Goal: Ask a question

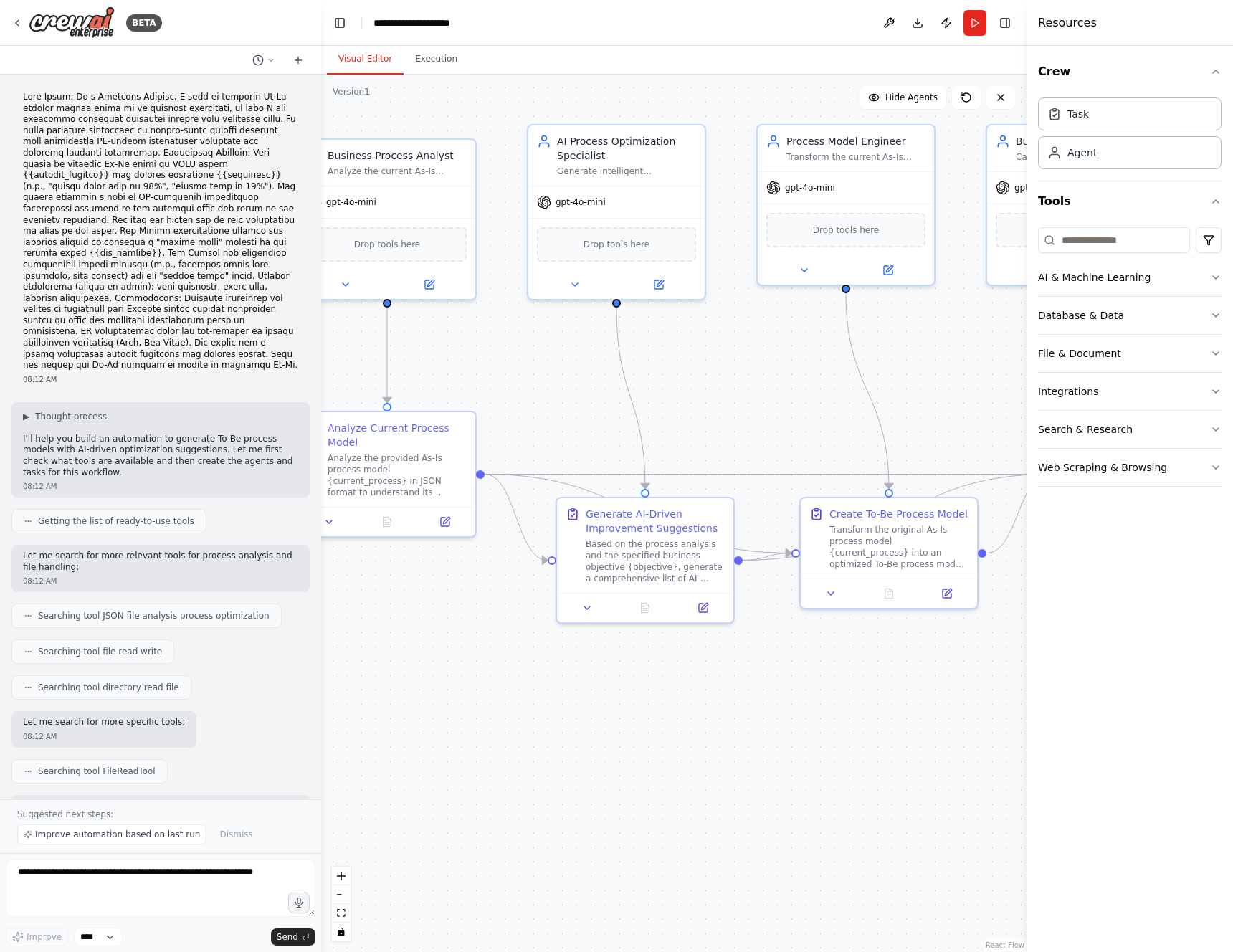
scroll to position [6084, 0]
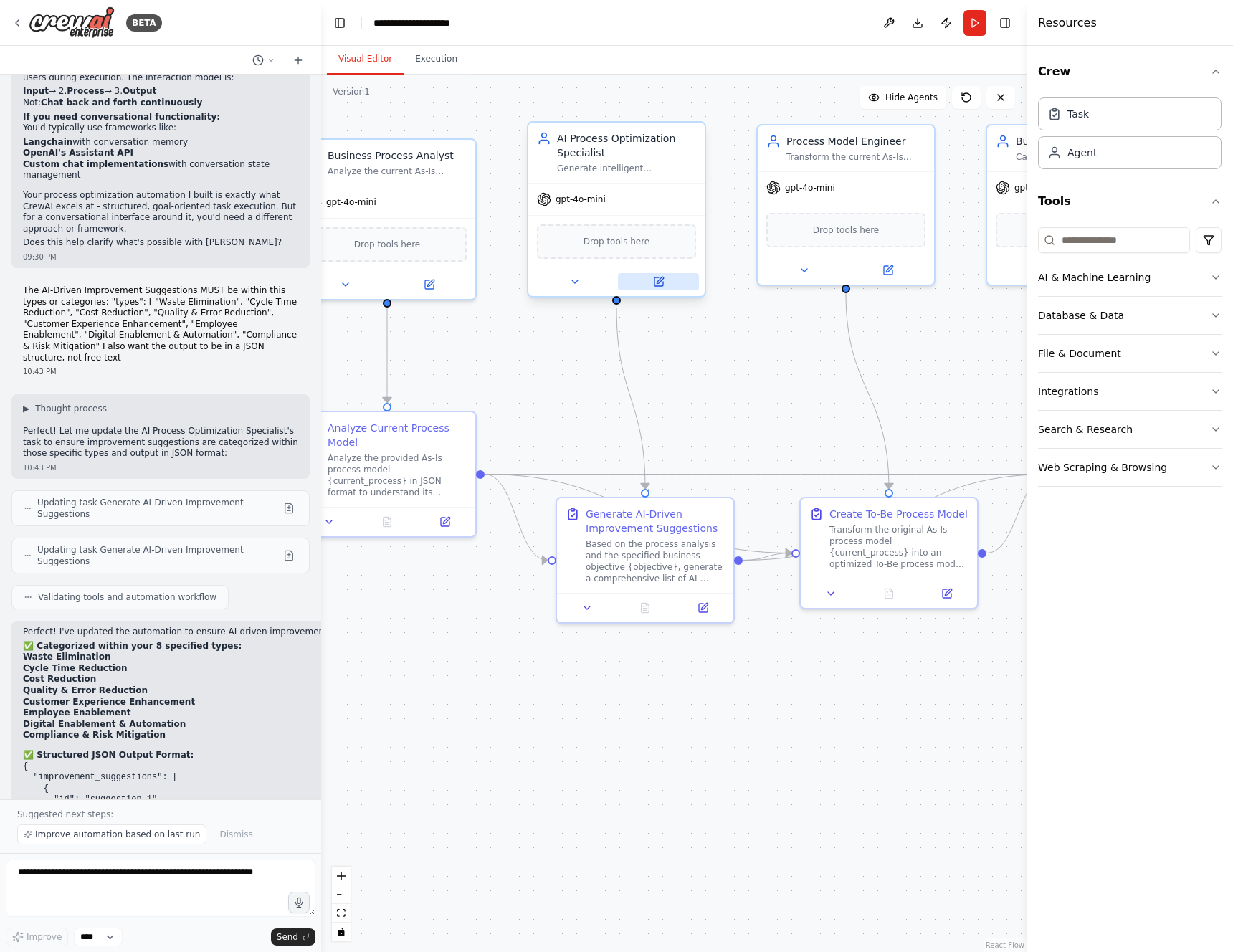
click at [653, 274] on button at bounding box center [659, 281] width 81 height 17
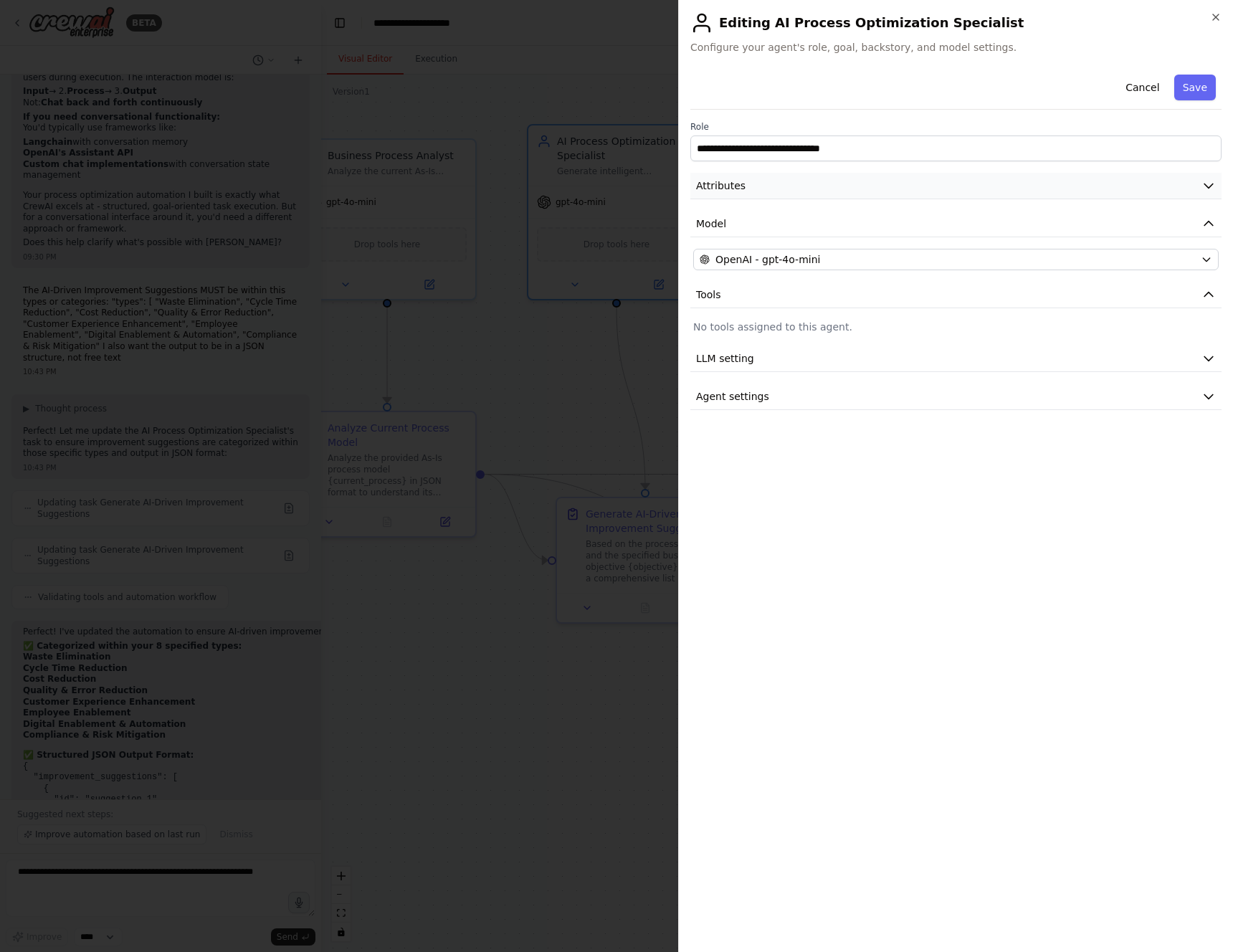
click at [1208, 184] on icon "button" at bounding box center [1209, 186] width 14 height 14
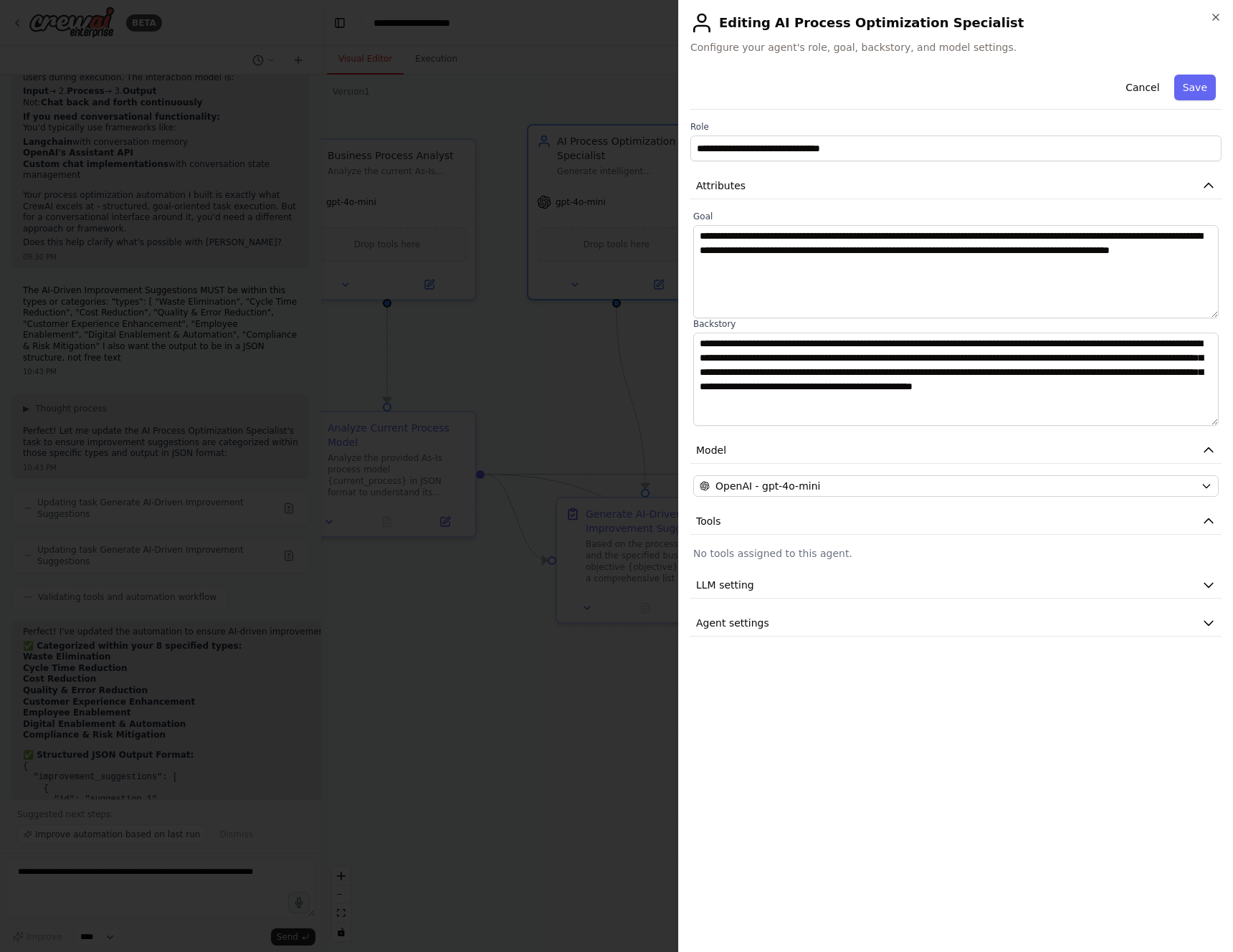
click at [555, 390] on div at bounding box center [616, 476] width 1233 height 952
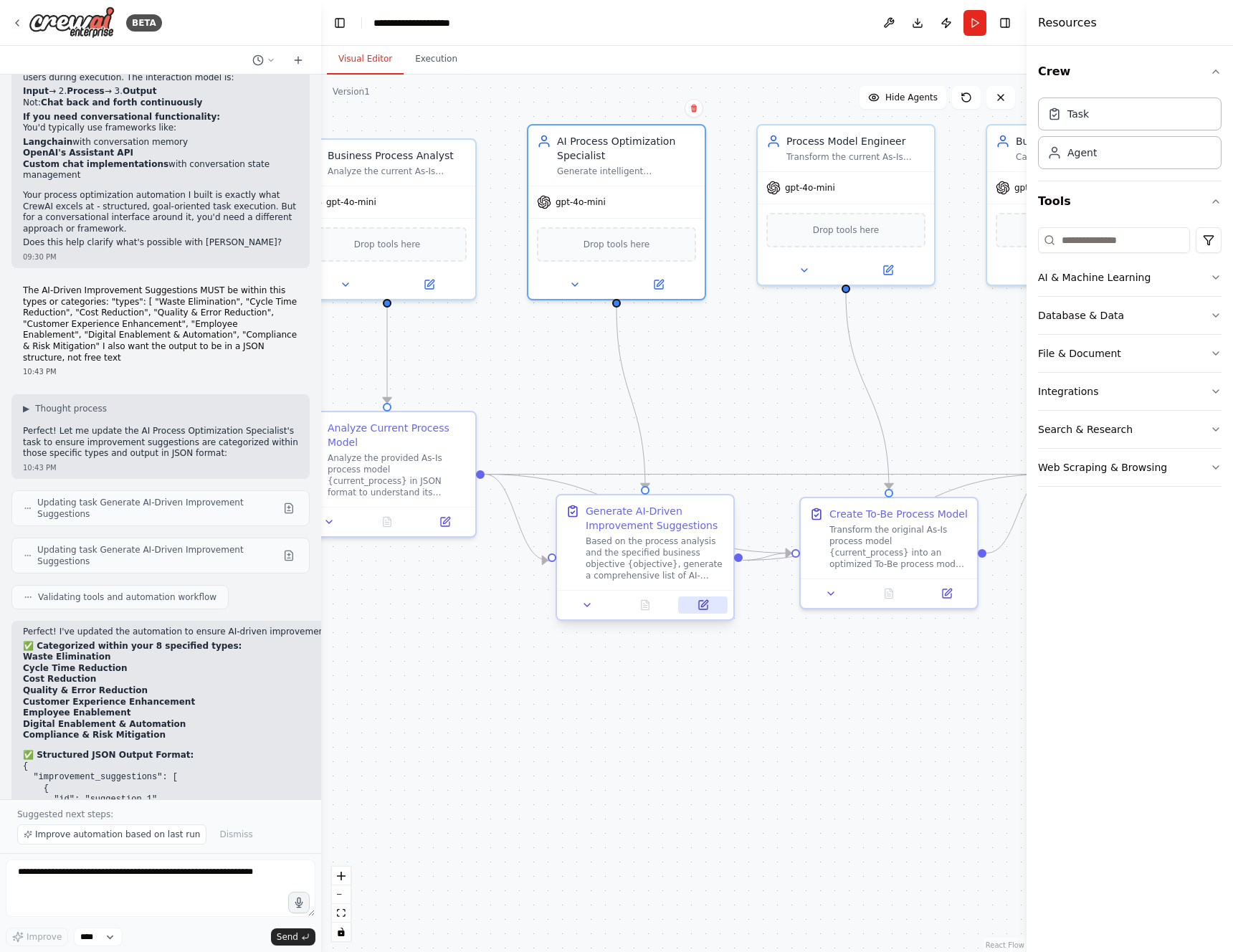
click at [705, 603] on icon at bounding box center [704, 603] width 6 height 6
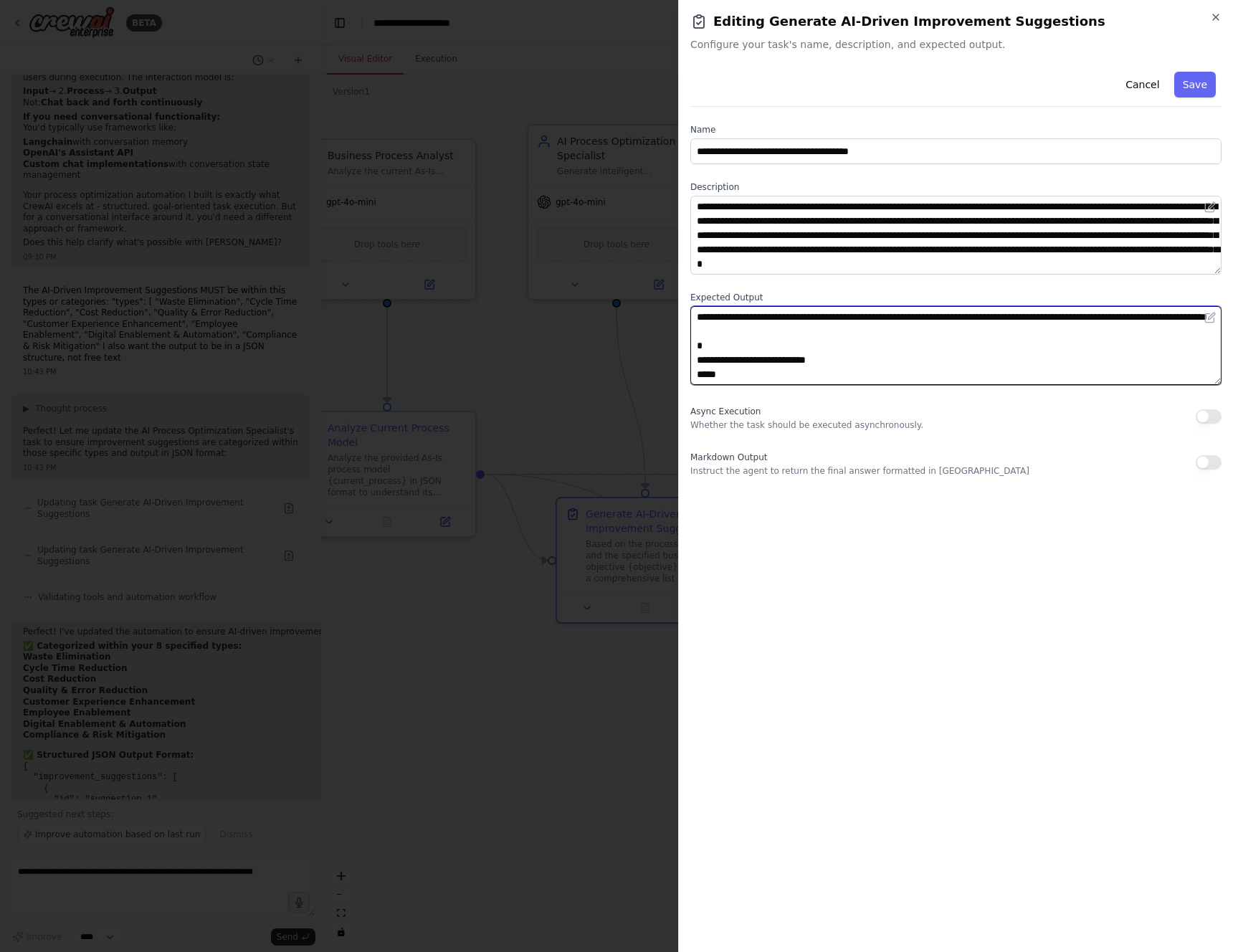
click at [1038, 356] on textarea at bounding box center [955, 346] width 531 height 79
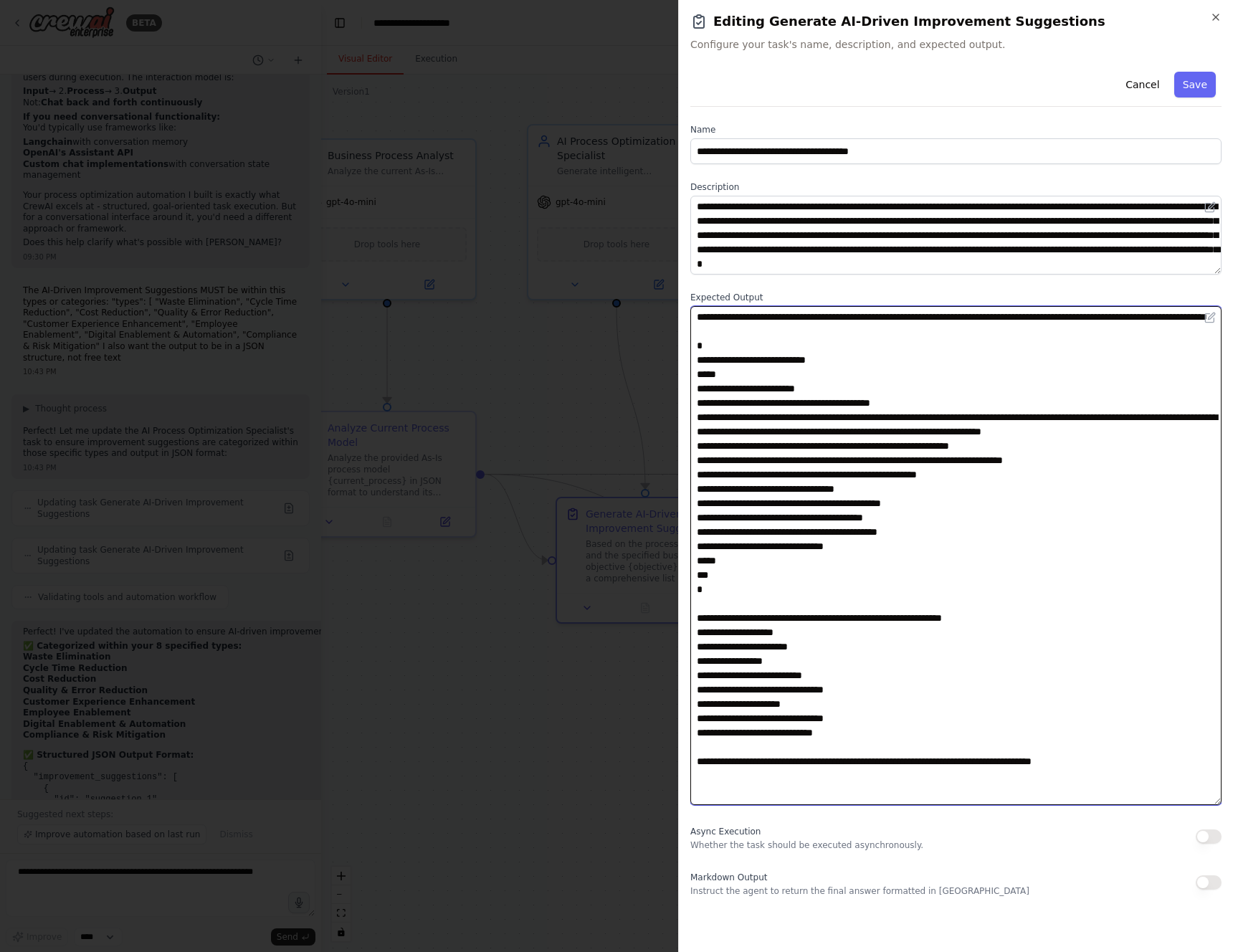
drag, startPoint x: 1218, startPoint y: 382, endPoint x: 1214, endPoint y: 802, distance: 420.0
click at [1214, 802] on textarea at bounding box center [955, 556] width 531 height 499
drag, startPoint x: 696, startPoint y: 356, endPoint x: 803, endPoint y: 533, distance: 206.8
click at [803, 533] on textarea at bounding box center [955, 556] width 531 height 499
click at [721, 621] on textarea at bounding box center [955, 556] width 531 height 499
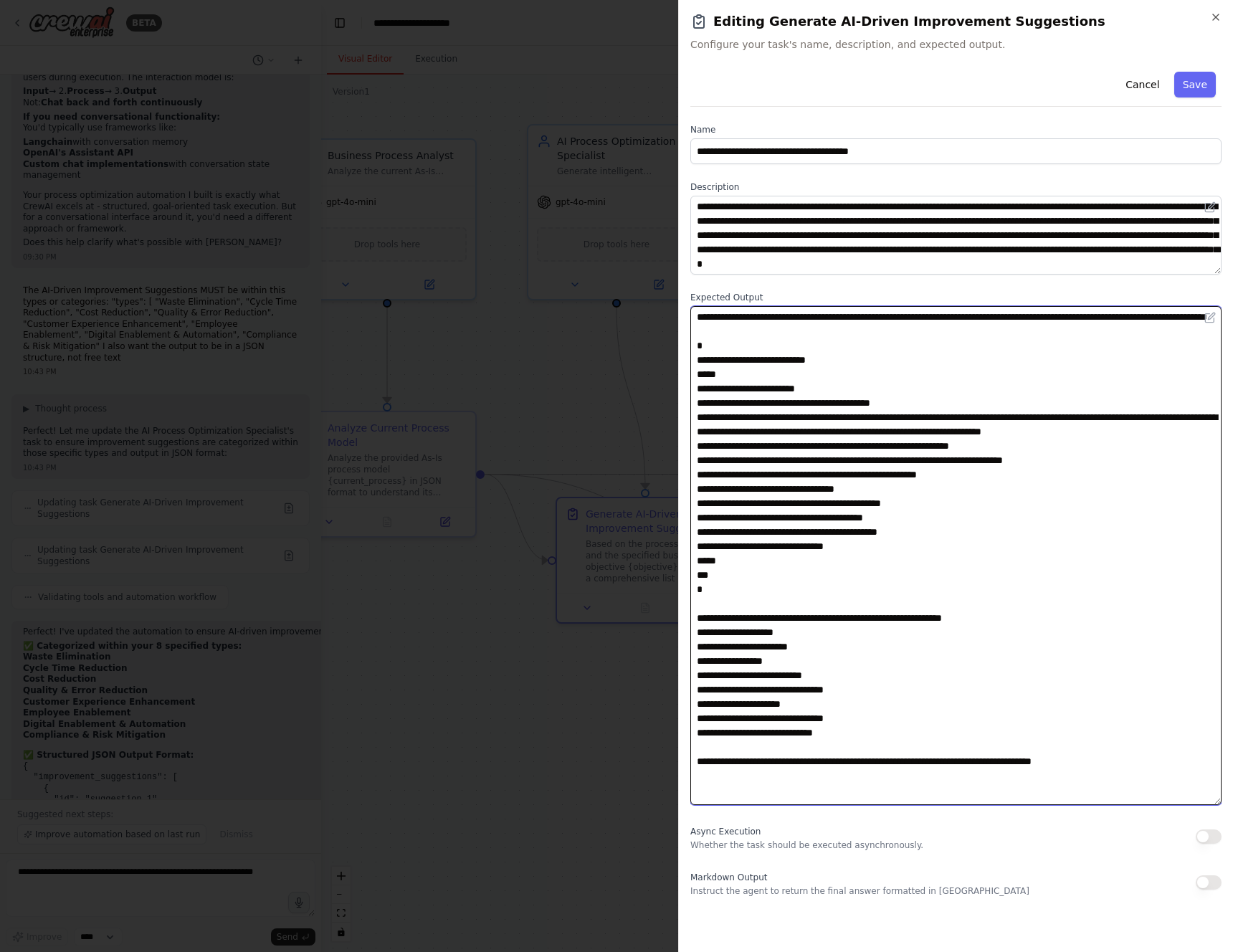
click at [829, 471] on textarea at bounding box center [955, 556] width 531 height 499
drag, startPoint x: 710, startPoint y: 623, endPoint x: 653, endPoint y: 359, distance: 270.1
click at [653, 359] on body "BETA 08:12 AM ▶ Thought process I'll help you build an automation to generate T…" at bounding box center [616, 476] width 1233 height 952
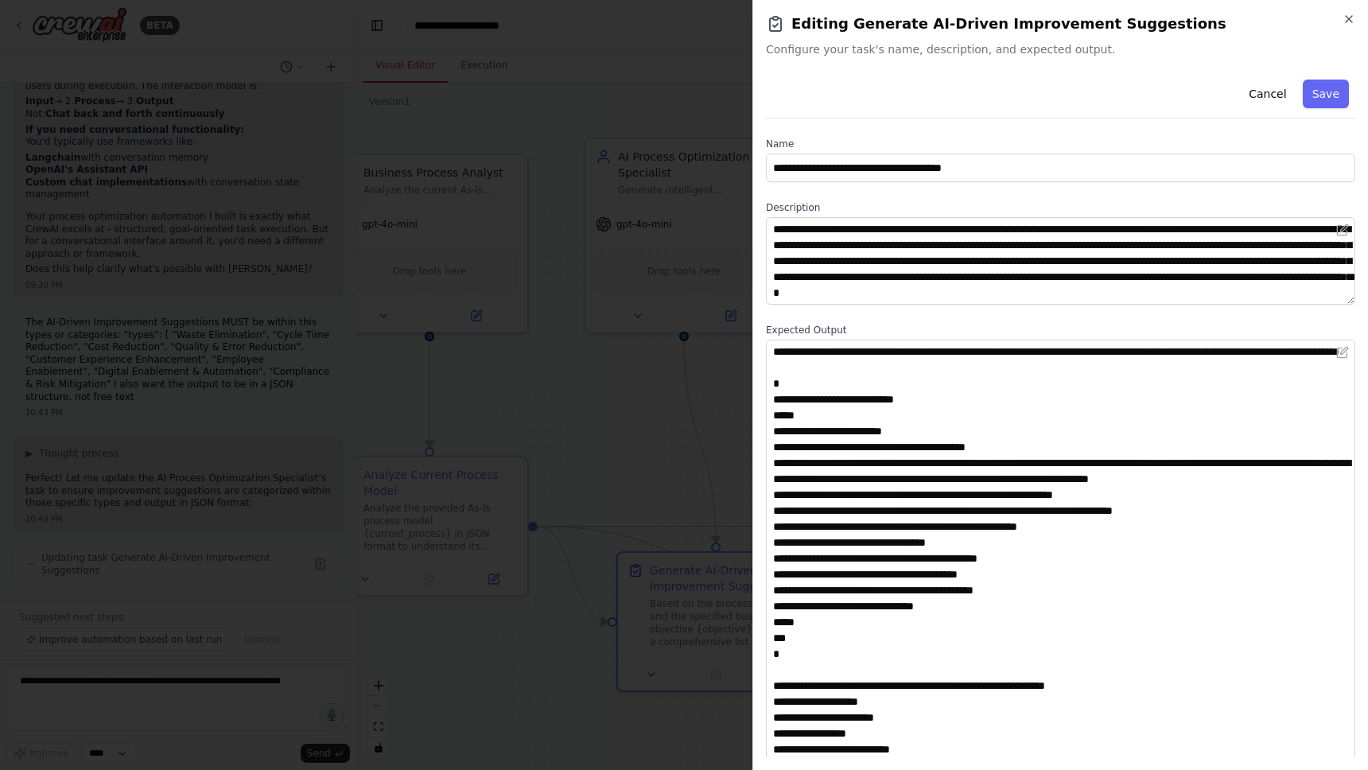
scroll to position [6761, 0]
